Goal: Check status

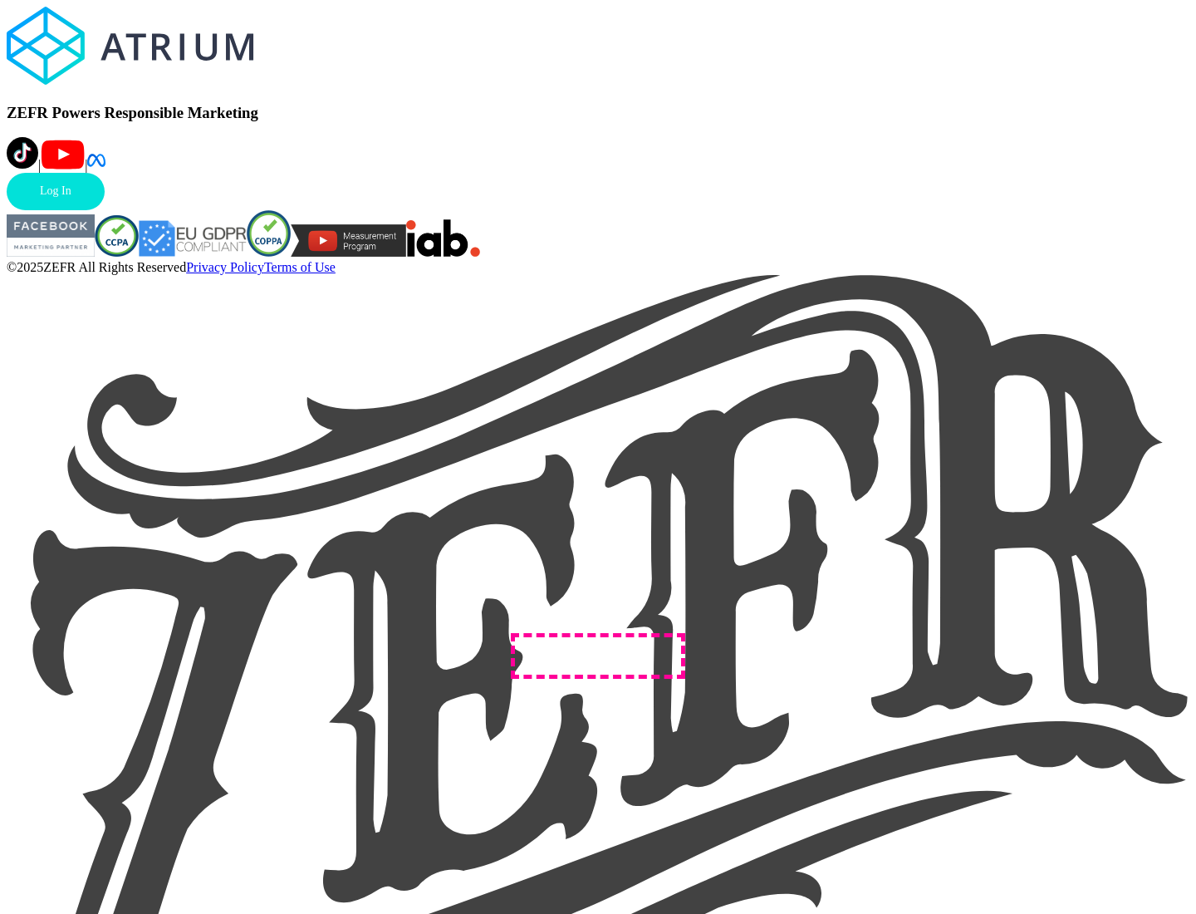
click at [105, 210] on link "Log In" at bounding box center [56, 191] width 98 height 37
